Goal: Transaction & Acquisition: Purchase product/service

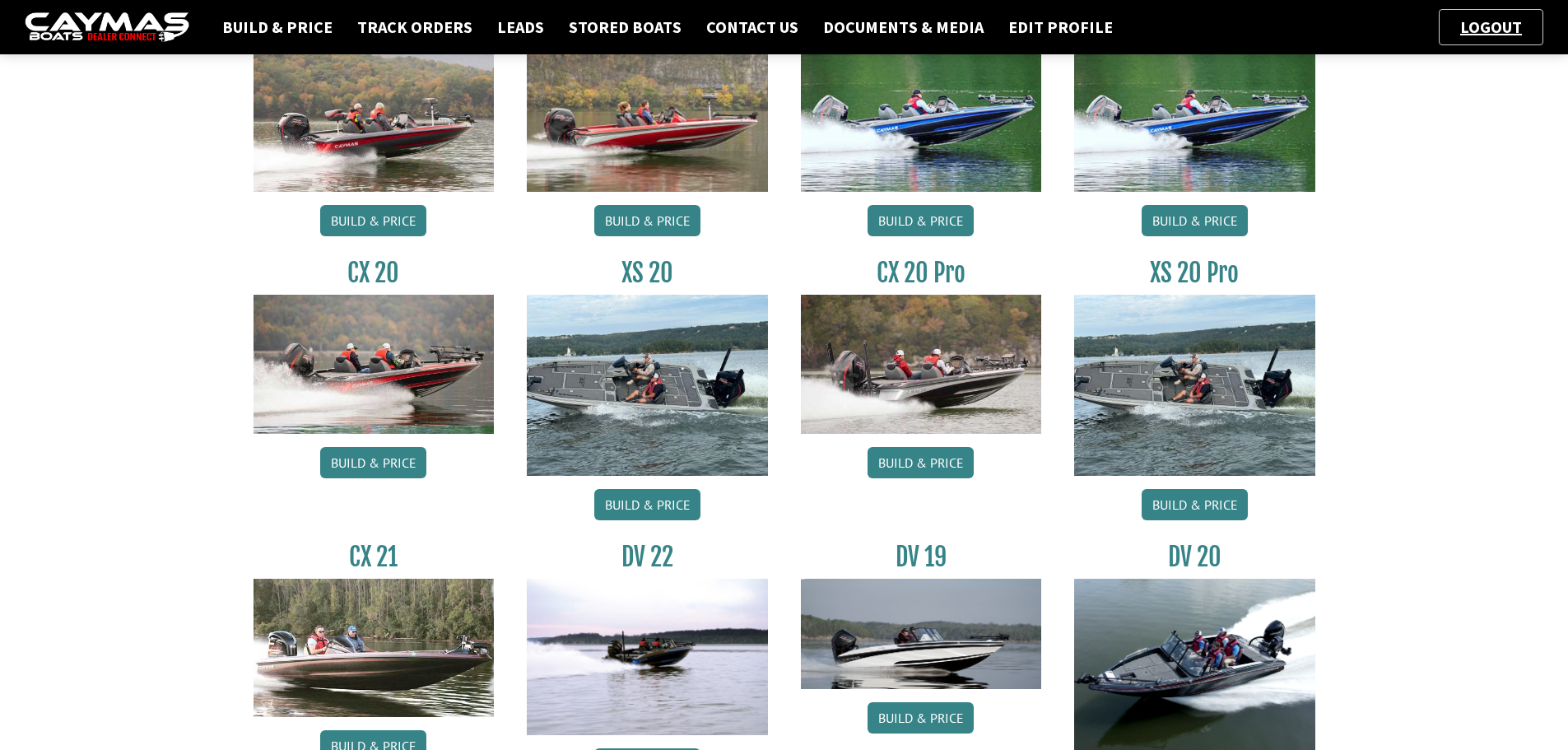
scroll to position [1152, 0]
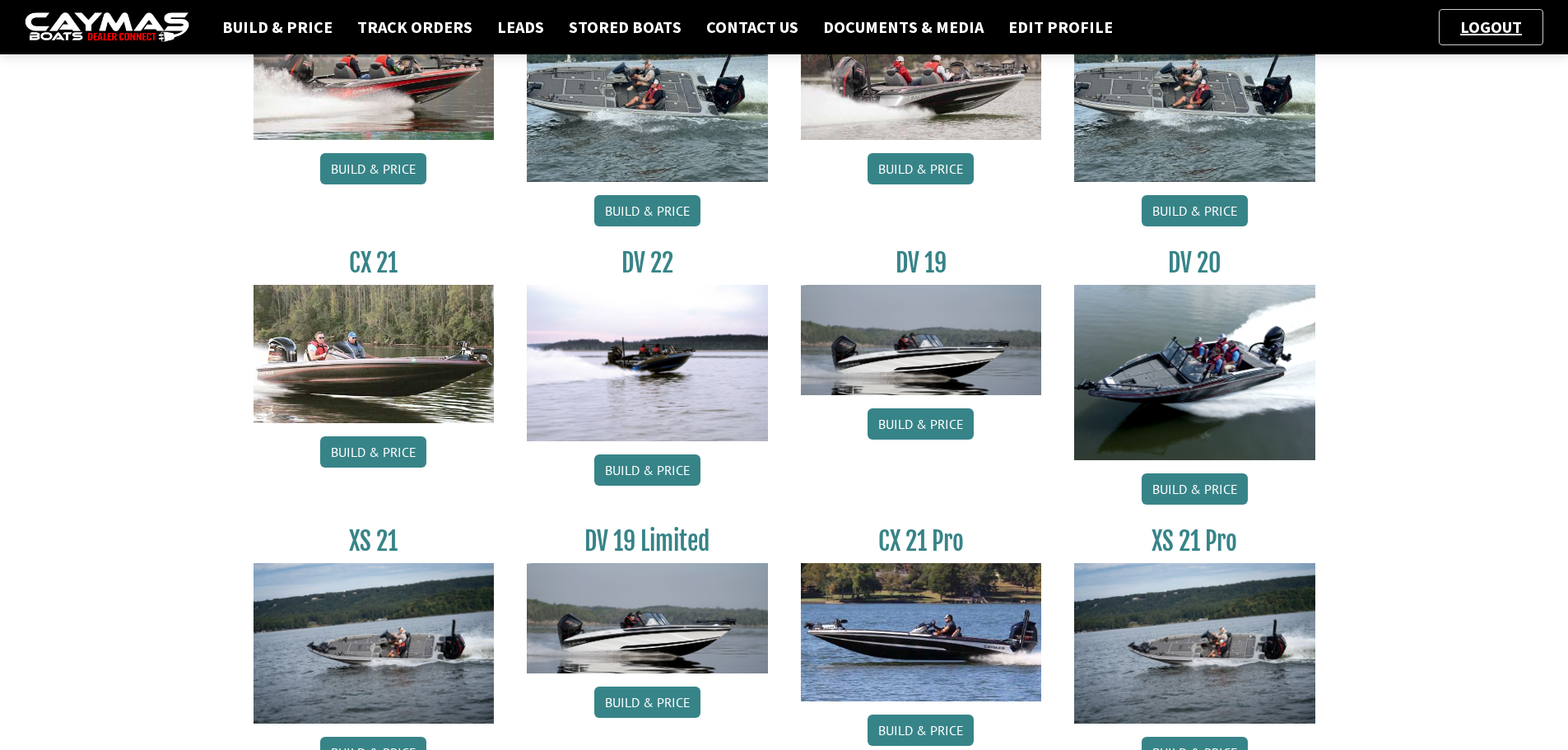
click at [640, 451] on div "DV 22 Build & Price" at bounding box center [648, 380] width 274 height 265
click at [635, 468] on link "Build & Price" at bounding box center [647, 470] width 107 height 32
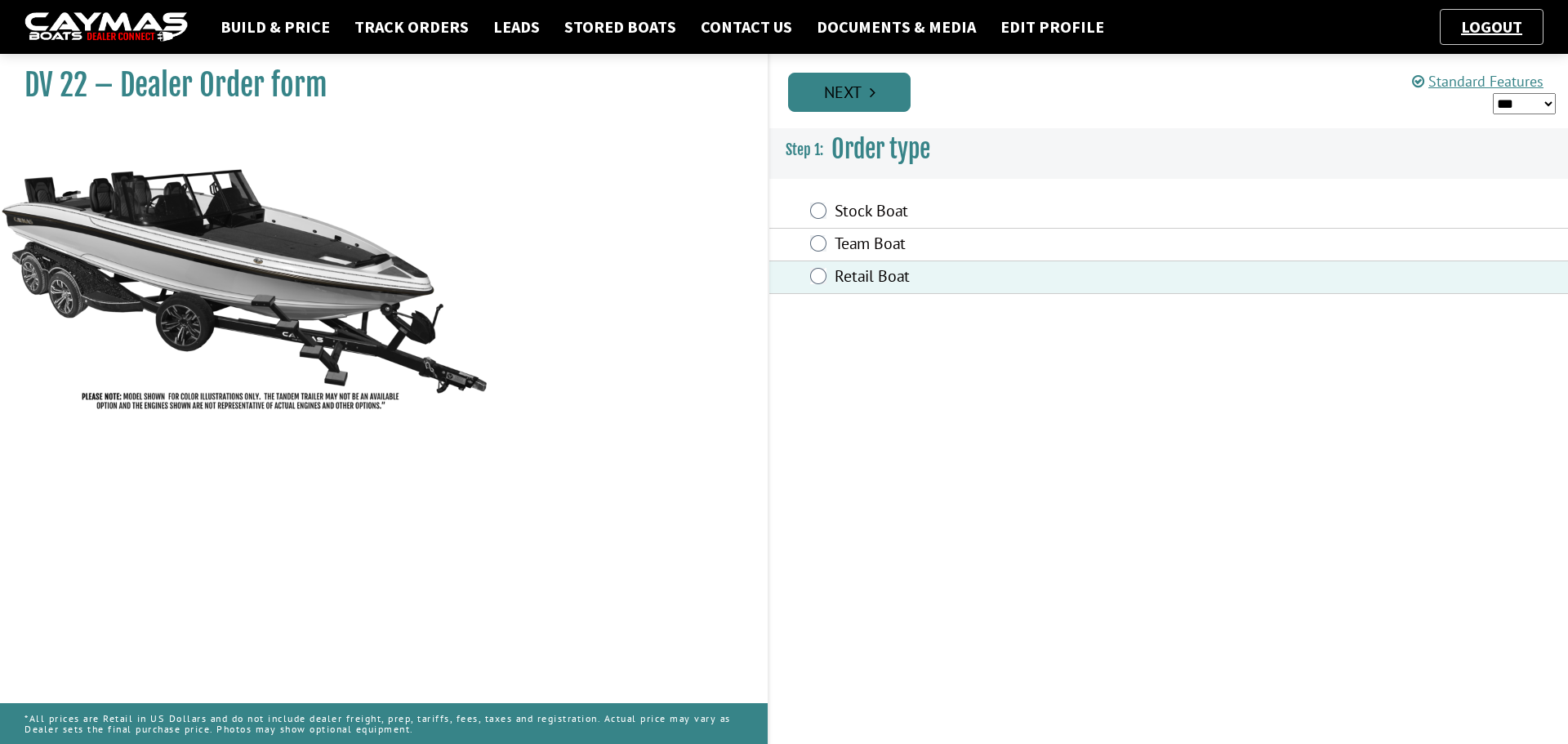
click at [869, 91] on link "Next" at bounding box center [849, 92] width 123 height 39
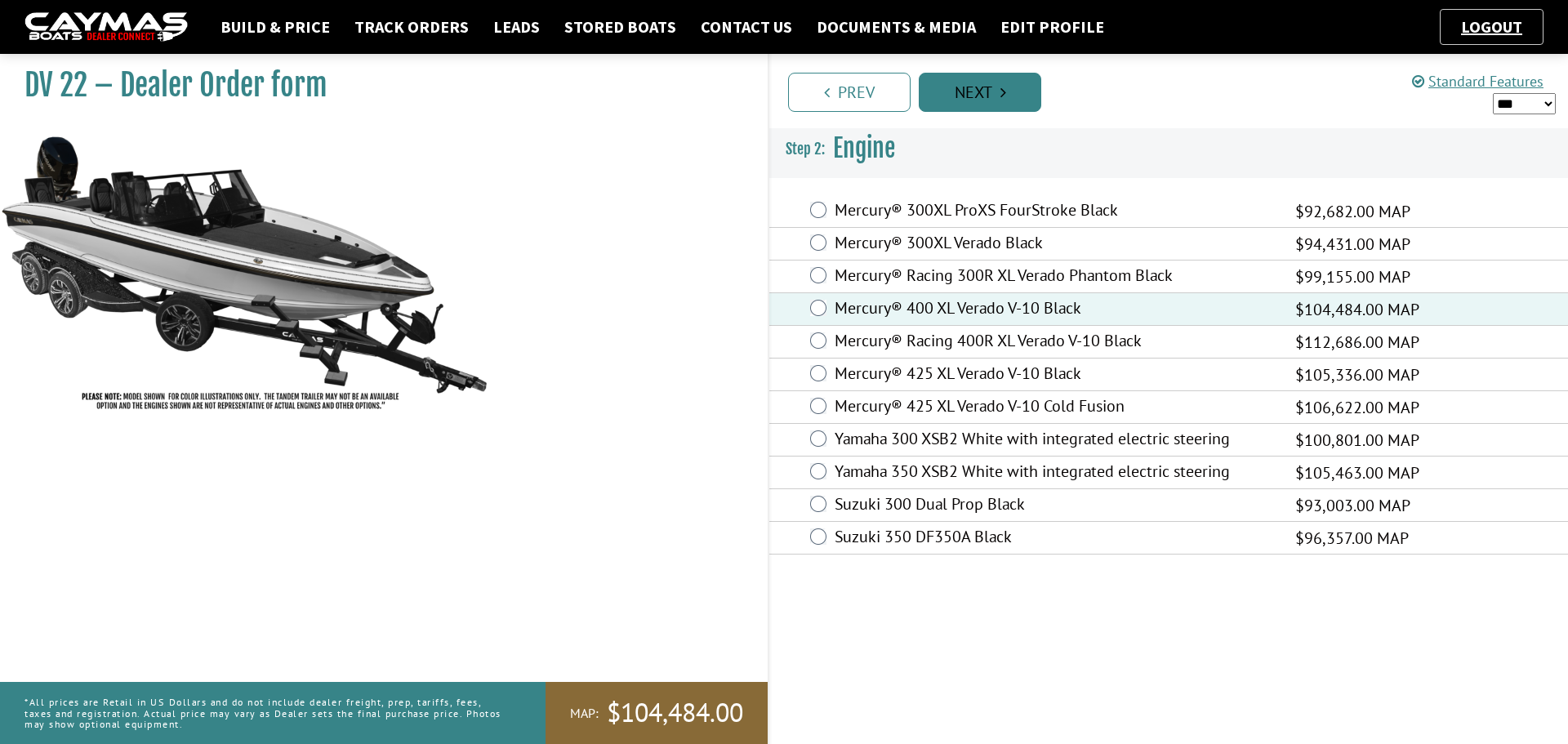
click at [960, 96] on link "Next" at bounding box center [980, 92] width 123 height 39
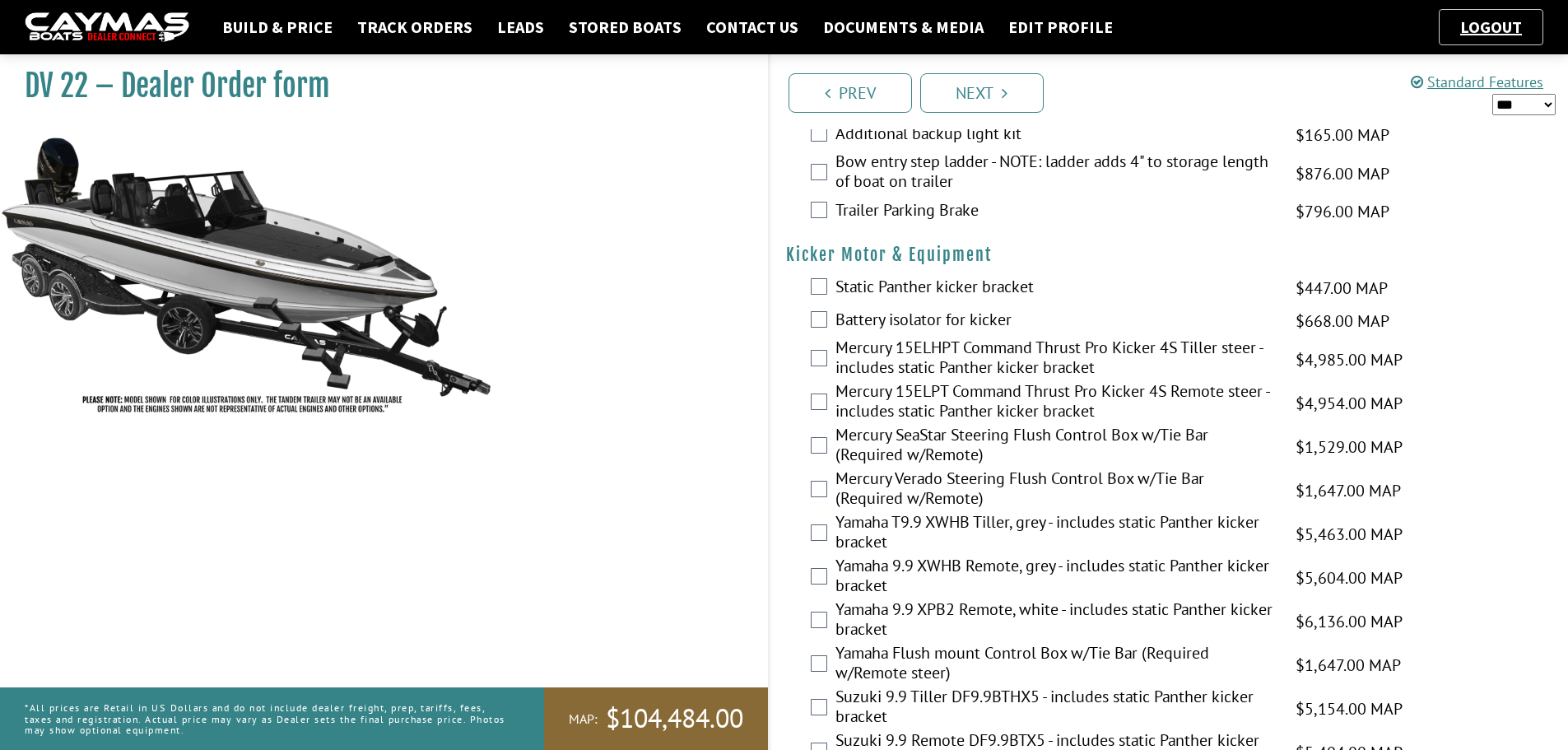
scroll to position [3787, 0]
